Goal: Transaction & Acquisition: Purchase product/service

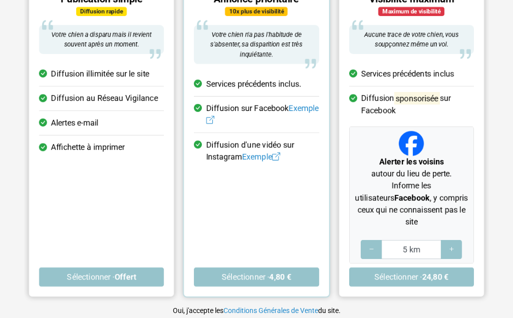
scroll to position [147, 0]
click at [108, 268] on button "Sélectionner · Offert" at bounding box center [101, 277] width 125 height 19
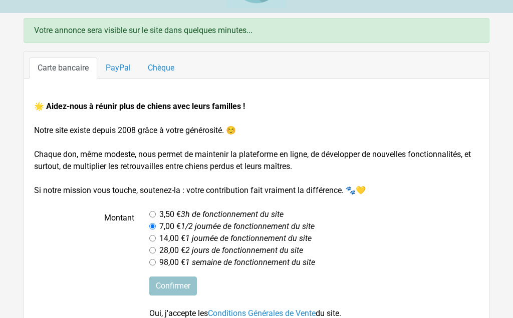
scroll to position [52, 0]
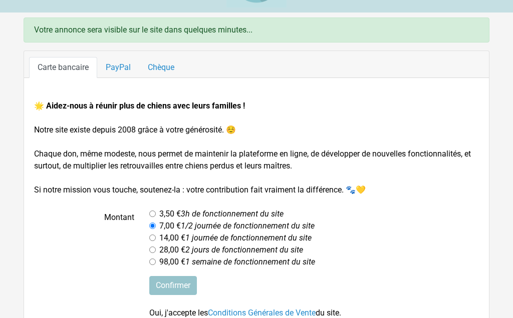
click at [183, 284] on input "Confirmer" at bounding box center [173, 286] width 48 height 19
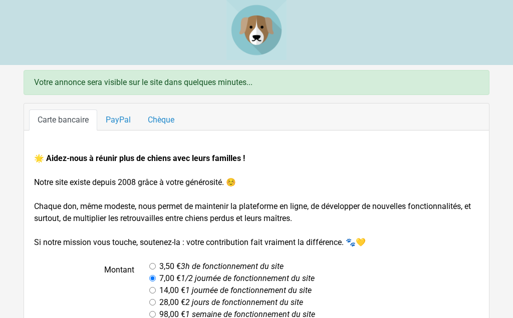
scroll to position [92, 0]
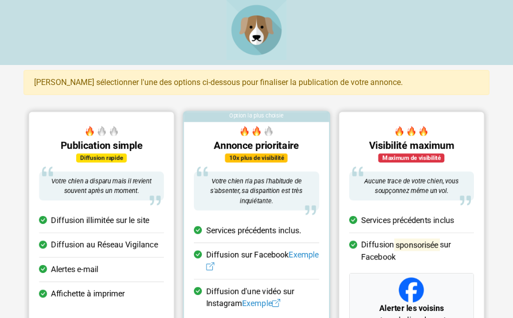
scroll to position [186, 0]
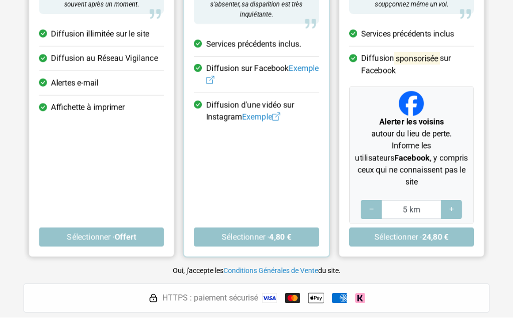
click at [449, 205] on icon at bounding box center [451, 210] width 8 height 10
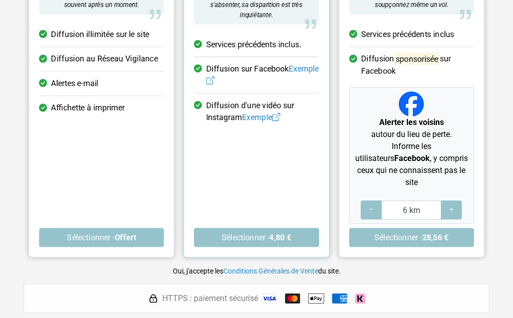
click at [448, 205] on icon at bounding box center [451, 210] width 8 height 10
click at [449, 205] on icon at bounding box center [451, 210] width 8 height 10
type input "8 km"
click at [398, 228] on button "Sélectionner · 35,84 €" at bounding box center [411, 237] width 125 height 19
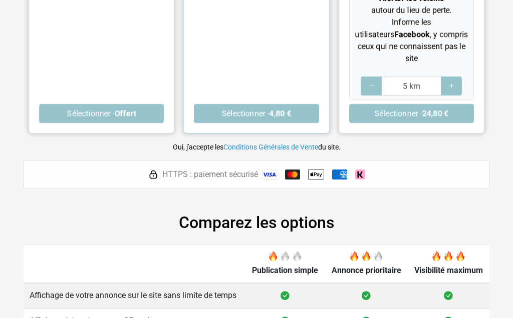
scroll to position [310, 0]
